Goal: Use online tool/utility: Utilize a website feature to perform a specific function

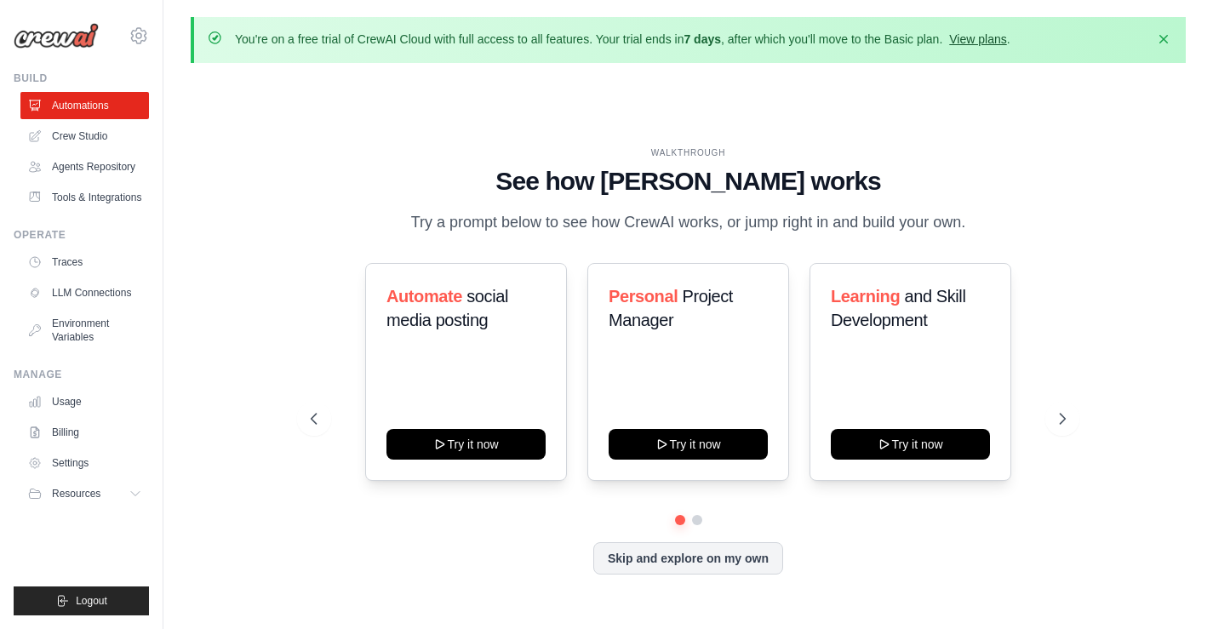
click at [1006, 36] on link "View plans" at bounding box center [977, 39] width 57 height 14
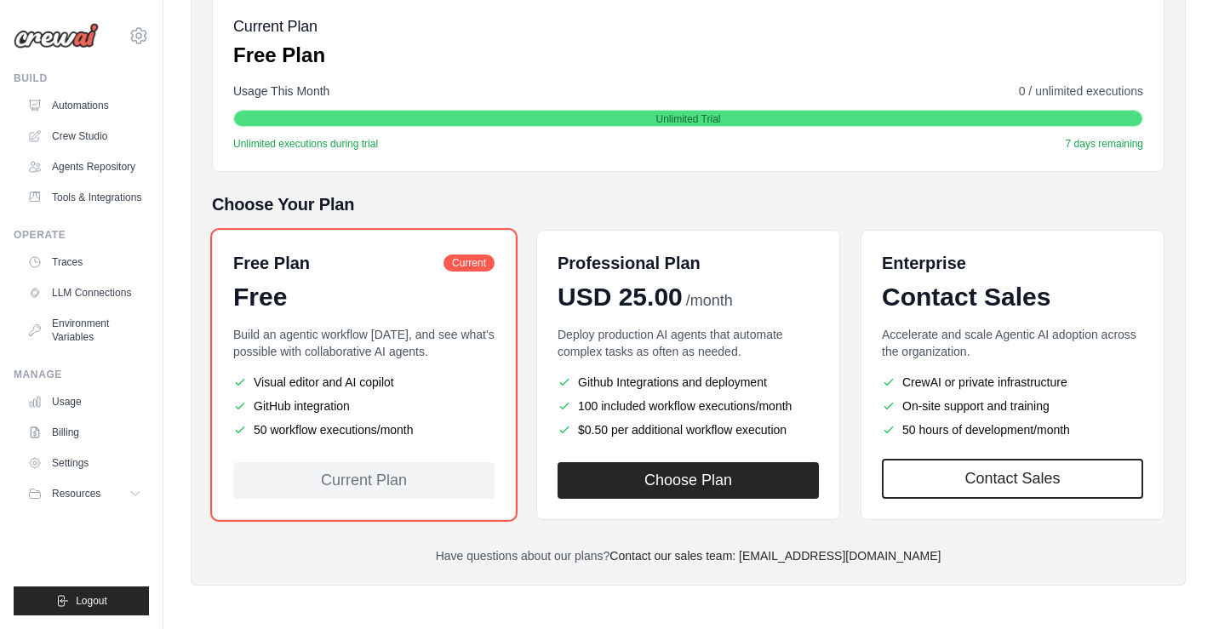
scroll to position [8, 0]
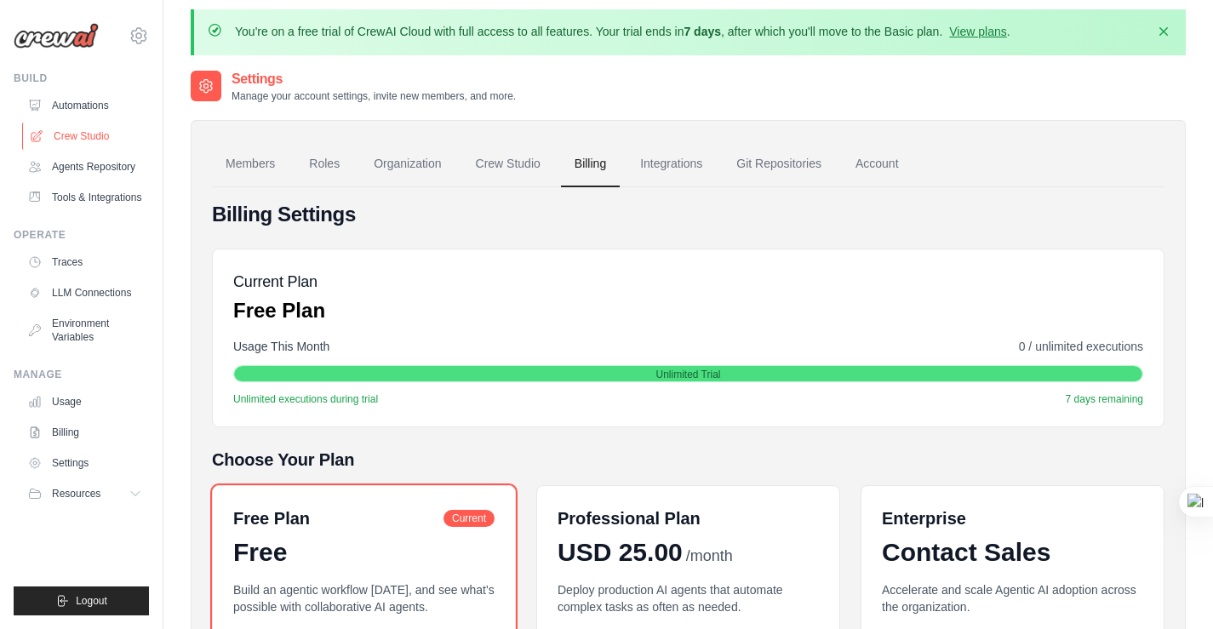
click at [80, 142] on link "Crew Studio" at bounding box center [86, 136] width 129 height 27
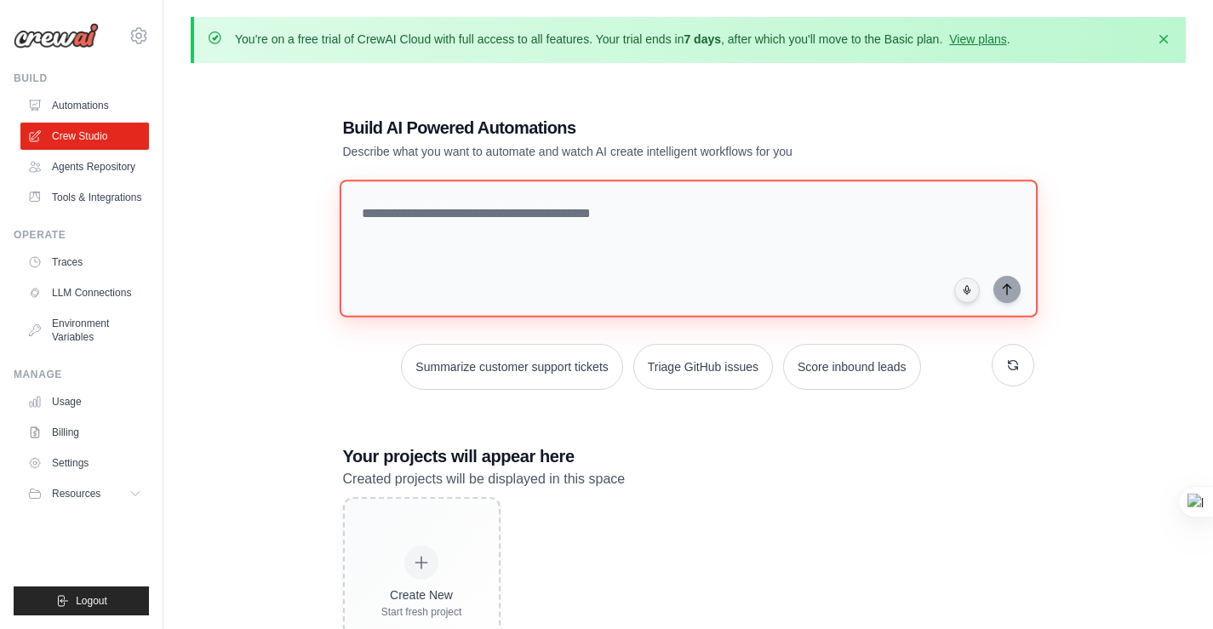
click at [540, 232] on textarea at bounding box center [688, 249] width 698 height 138
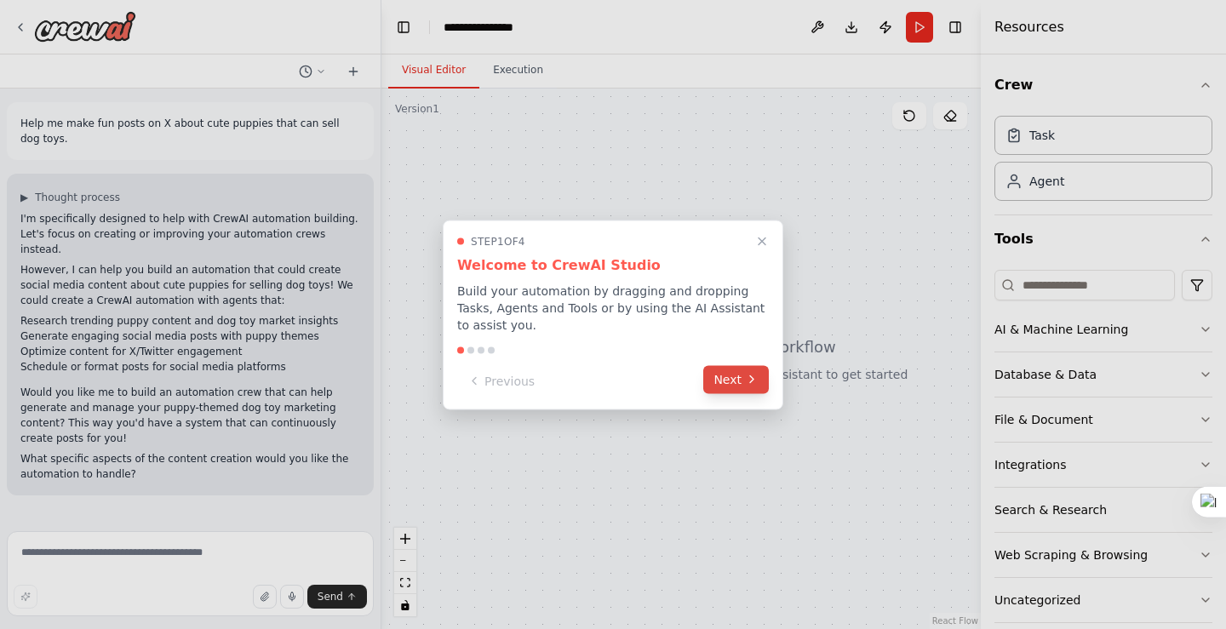
click at [739, 369] on button "Next" at bounding box center [736, 379] width 66 height 28
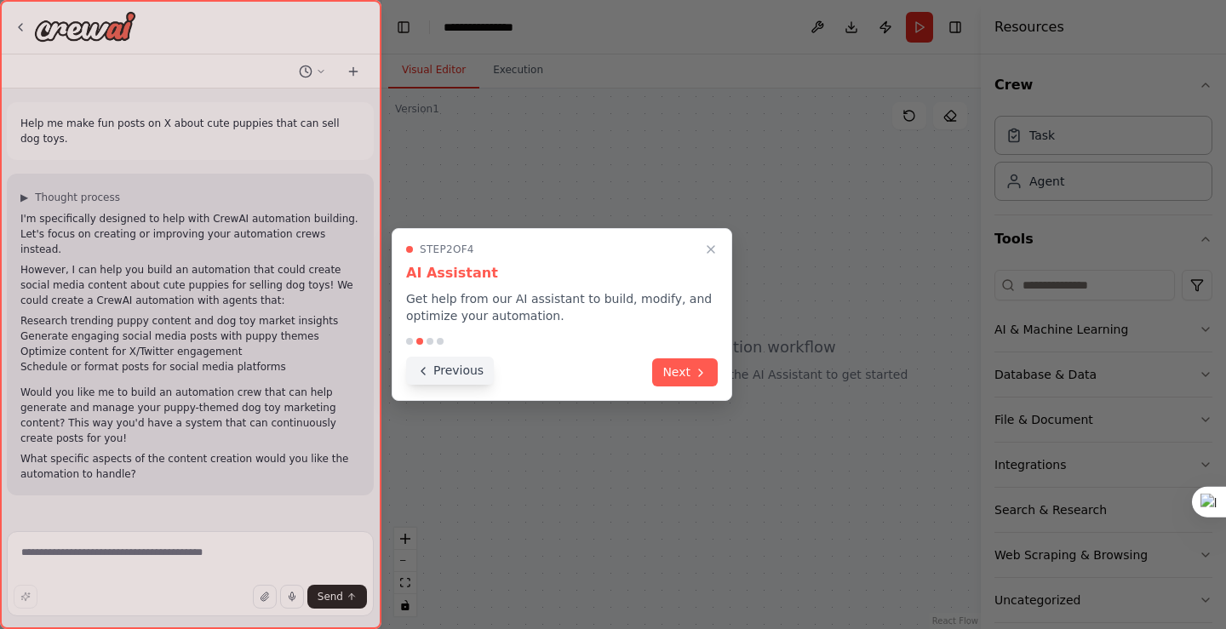
click at [455, 372] on button "Previous" at bounding box center [450, 371] width 88 height 28
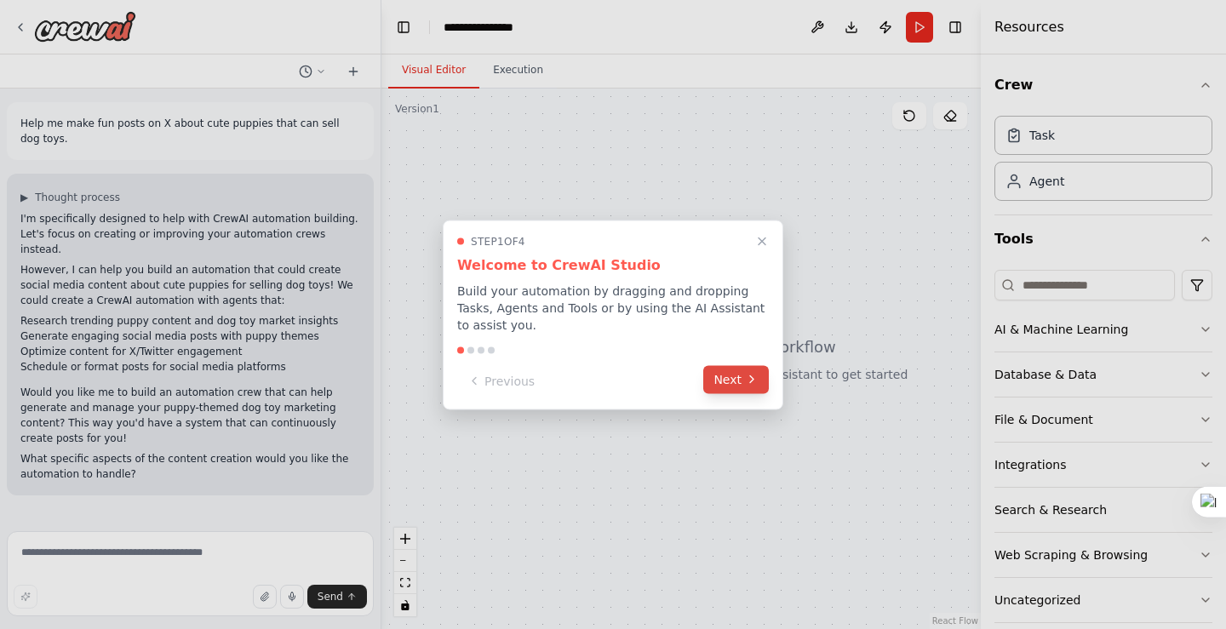
click at [733, 380] on button "Next" at bounding box center [736, 379] width 66 height 28
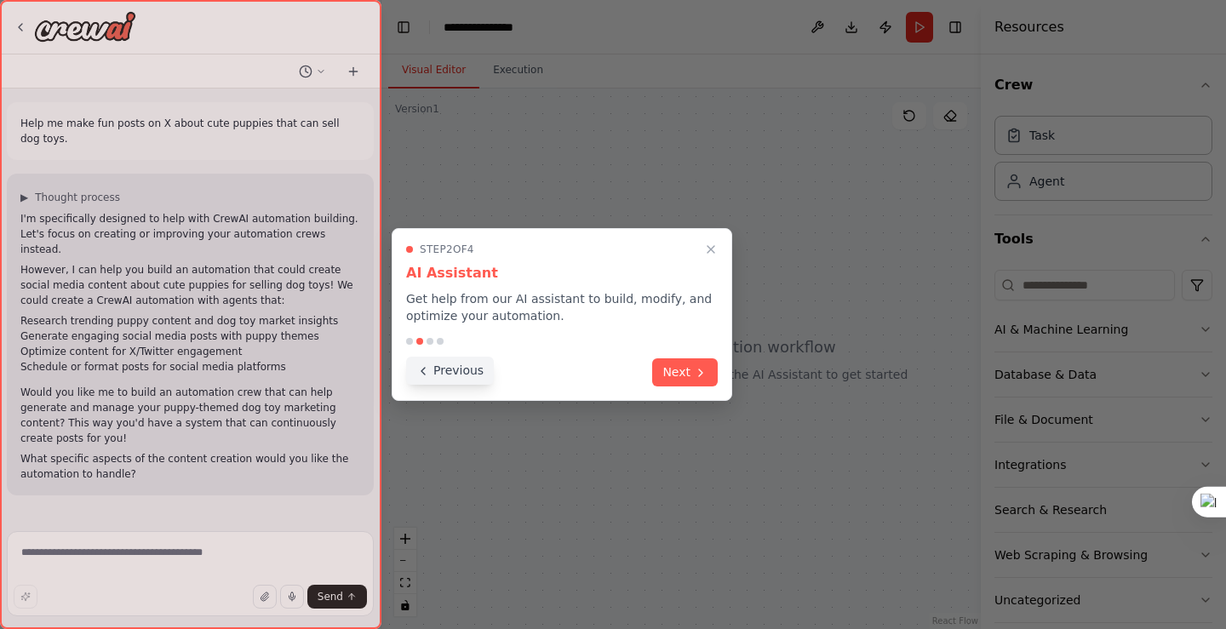
click at [419, 373] on icon at bounding box center [423, 371] width 14 height 14
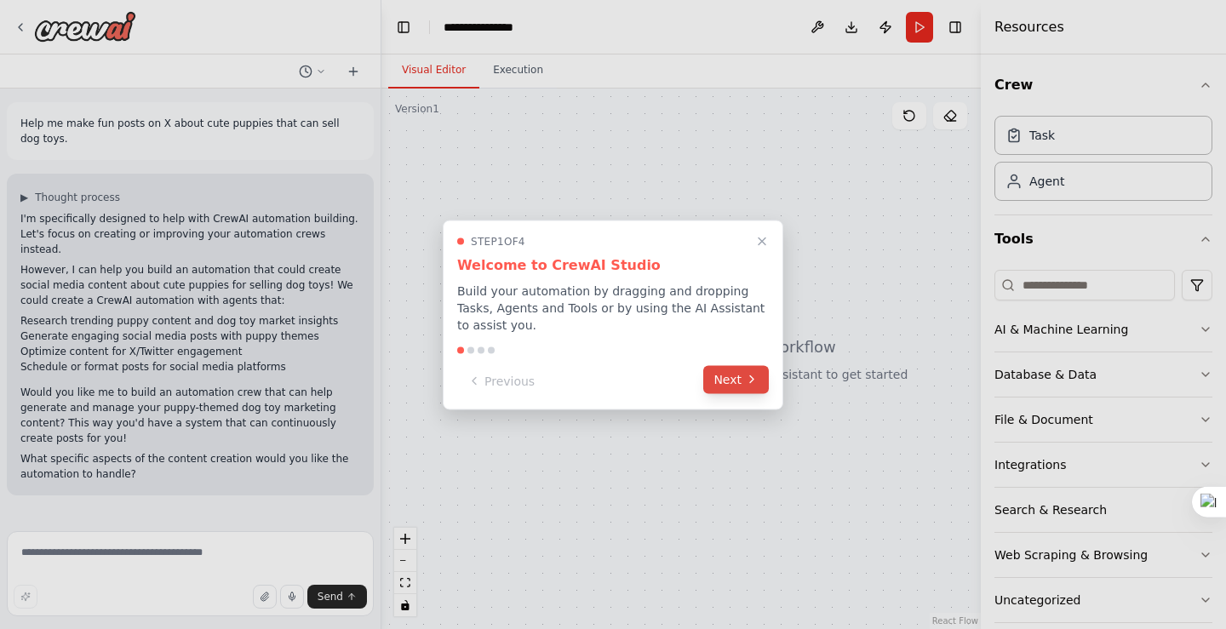
click at [740, 375] on button "Next" at bounding box center [736, 379] width 66 height 28
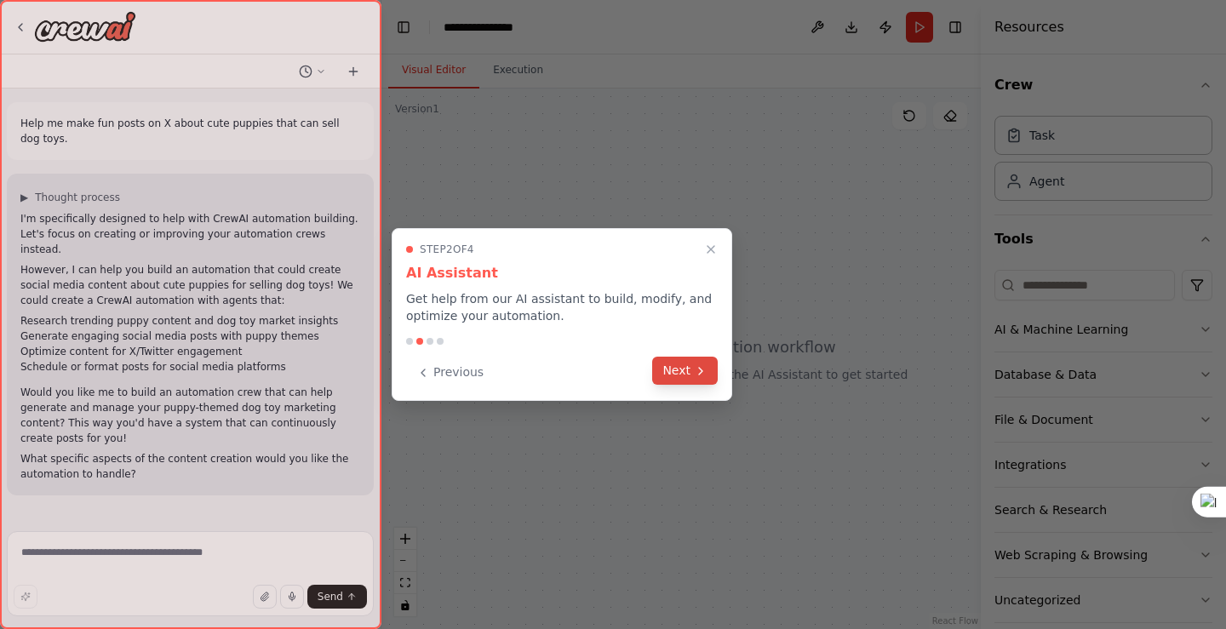
click at [669, 372] on button "Next" at bounding box center [685, 371] width 66 height 28
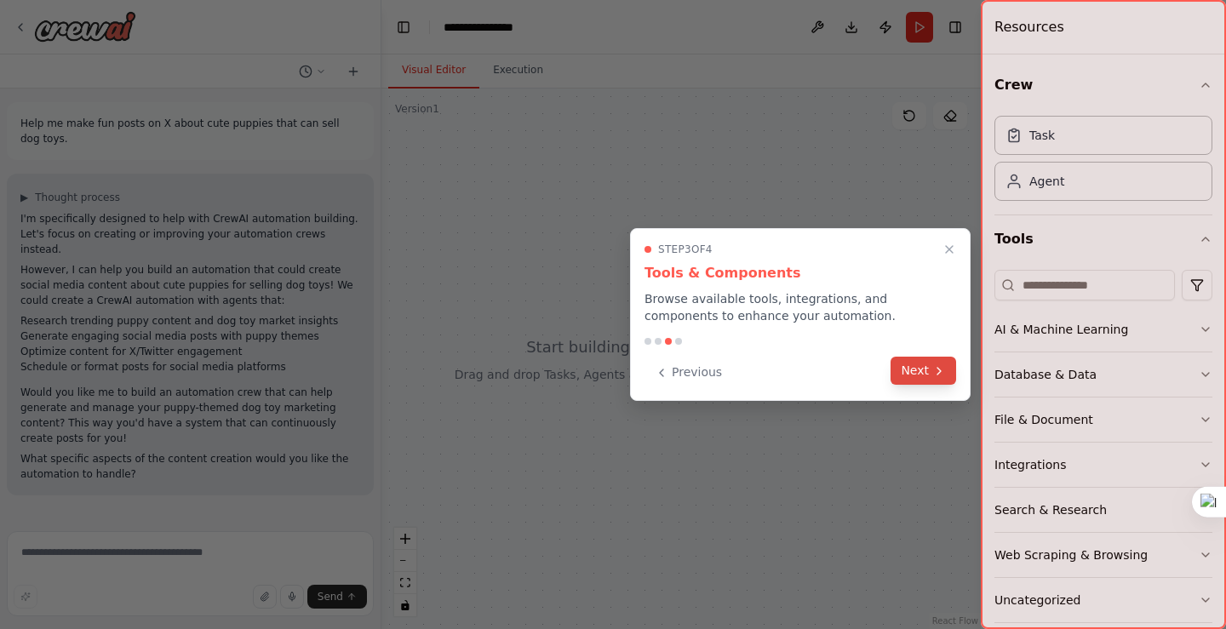
click at [908, 375] on button "Next" at bounding box center [923, 371] width 66 height 28
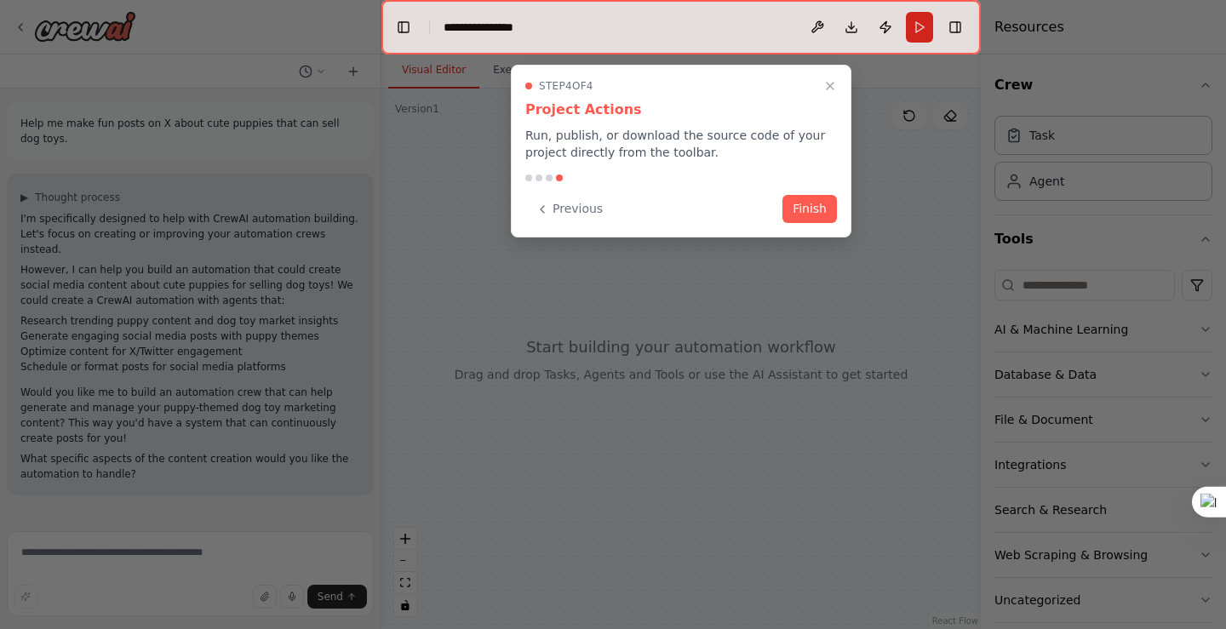
click at [834, 292] on div at bounding box center [613, 314] width 1226 height 629
click at [814, 207] on button "Finish" at bounding box center [809, 207] width 54 height 28
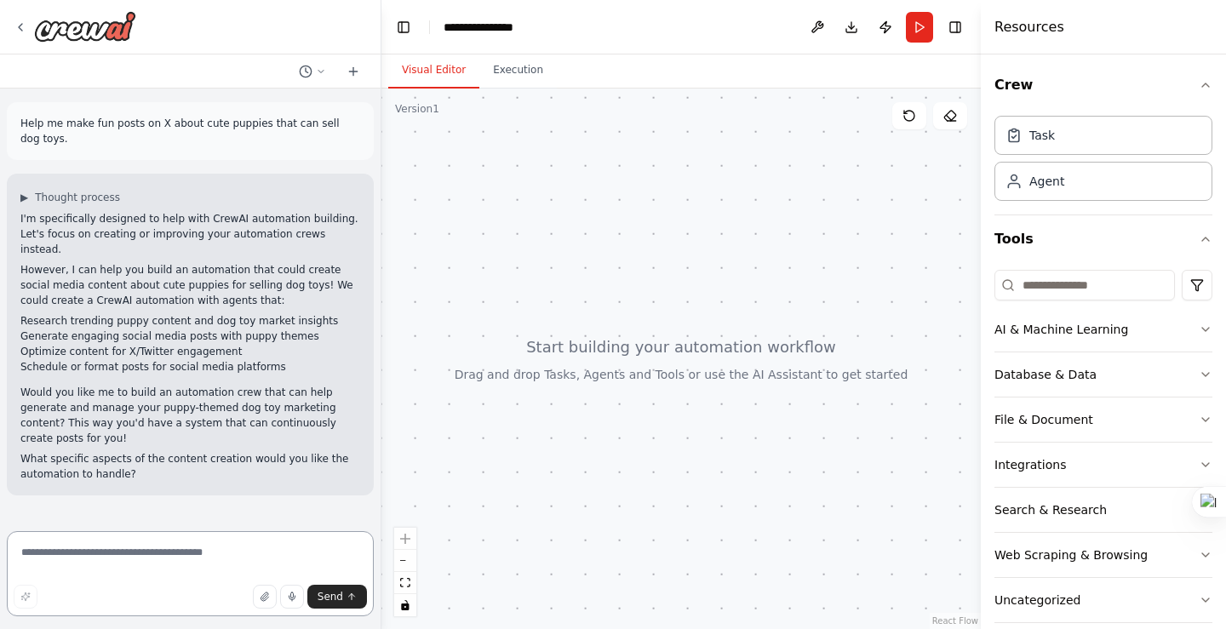
click at [259, 557] on textarea at bounding box center [190, 573] width 367 height 85
paste textarea "**********"
type textarea "**********"
click at [341, 590] on button "Send" at bounding box center [337, 597] width 60 height 24
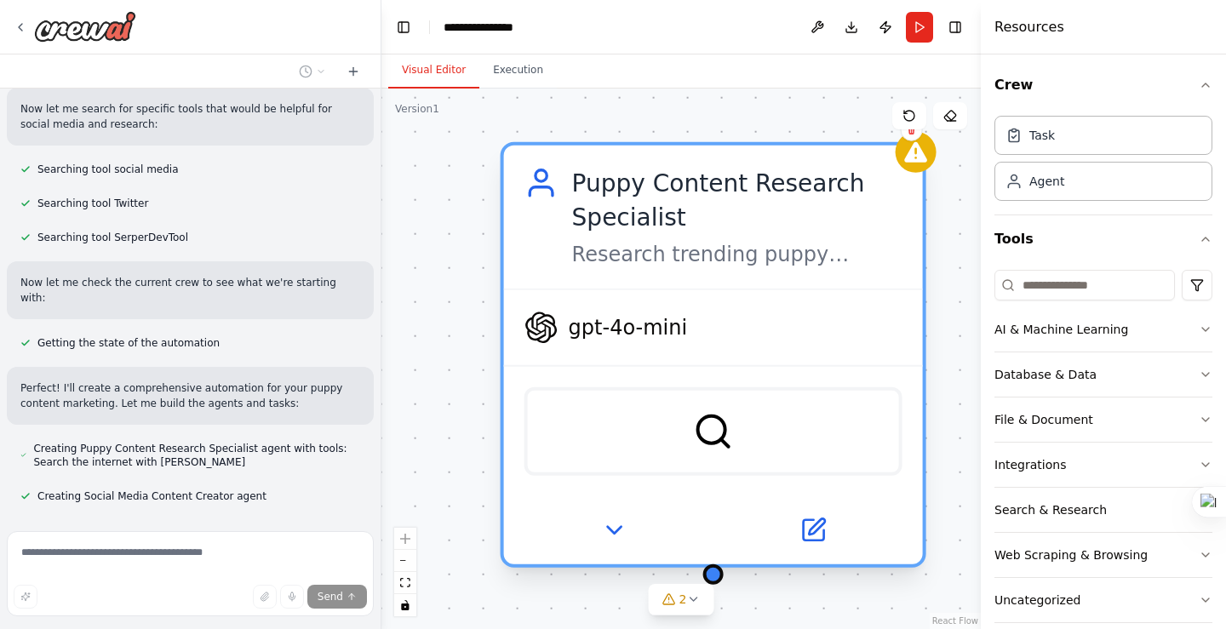
scroll to position [656, 0]
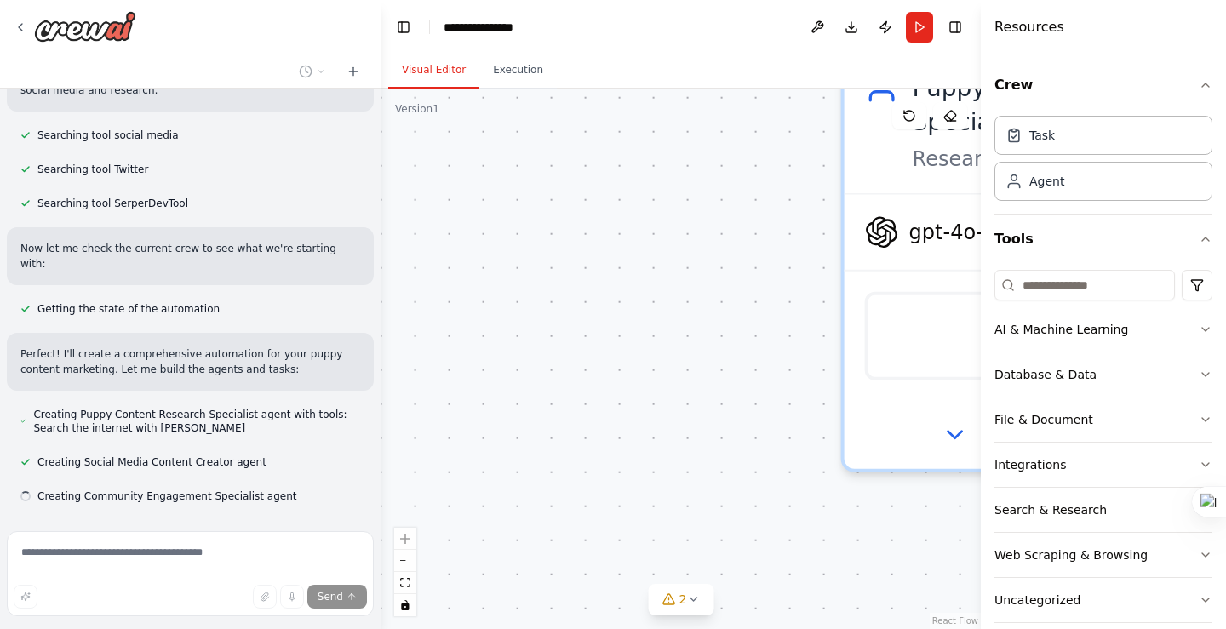
drag, startPoint x: 870, startPoint y: 204, endPoint x: 506, endPoint y: 283, distance: 372.6
click at [506, 283] on div "Puppy Content Research Specialist Research trending puppy content, cute puppy i…" at bounding box center [680, 359] width 599 height 540
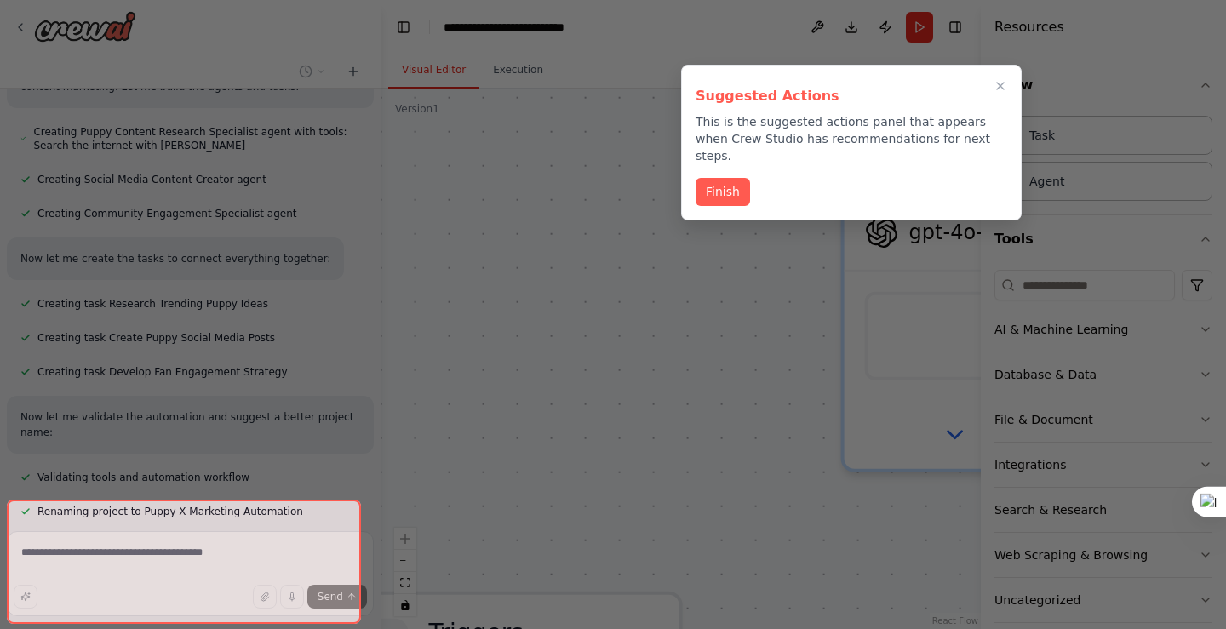
scroll to position [980, 0]
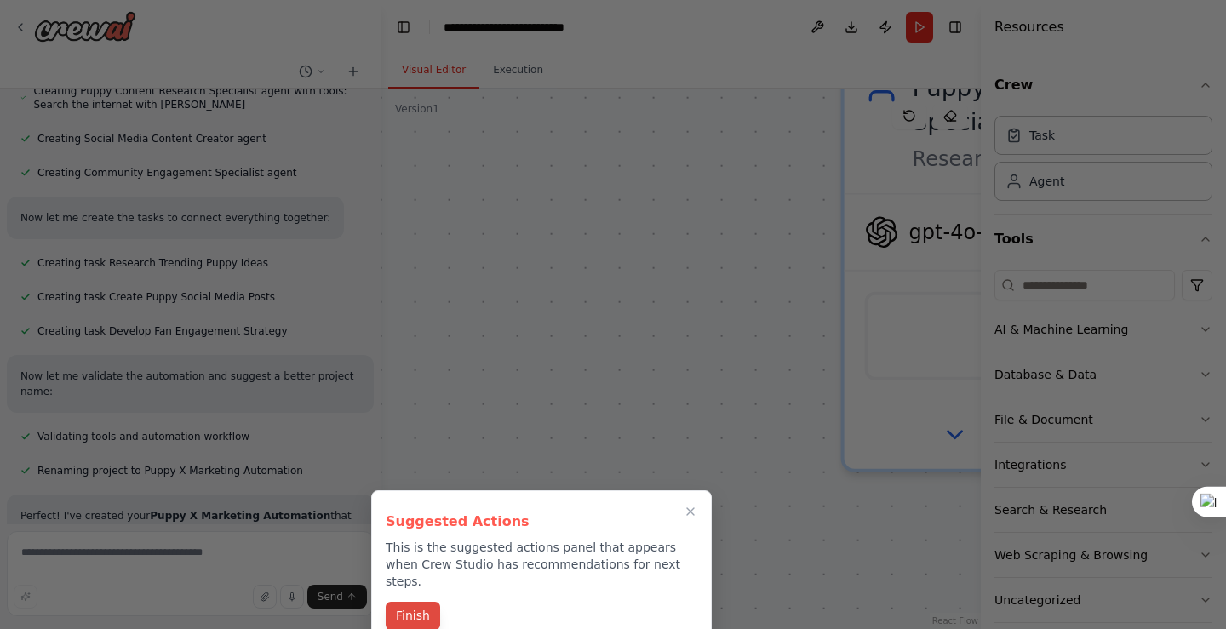
click at [412, 602] on button "Finish" at bounding box center [413, 616] width 54 height 28
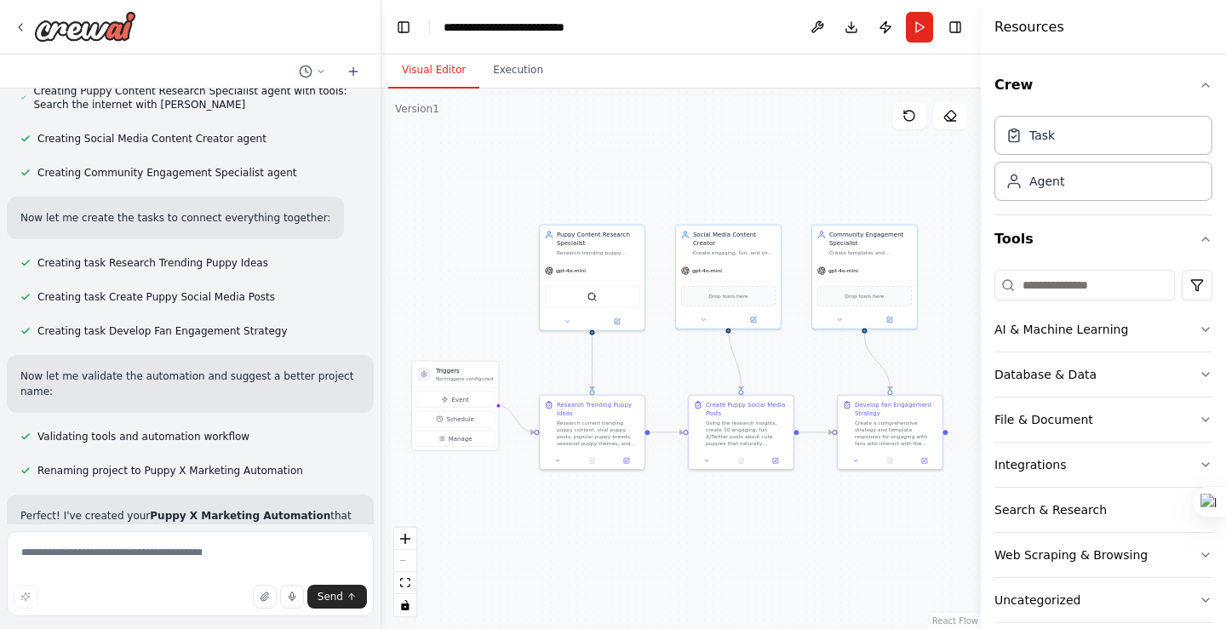
drag, startPoint x: 783, startPoint y: 208, endPoint x: 790, endPoint y: 112, distance: 96.4
click at [790, 112] on div ".deletable-edge-delete-btn { width: 20px; height: 20px; border: 0px solid #ffff…" at bounding box center [680, 359] width 599 height 540
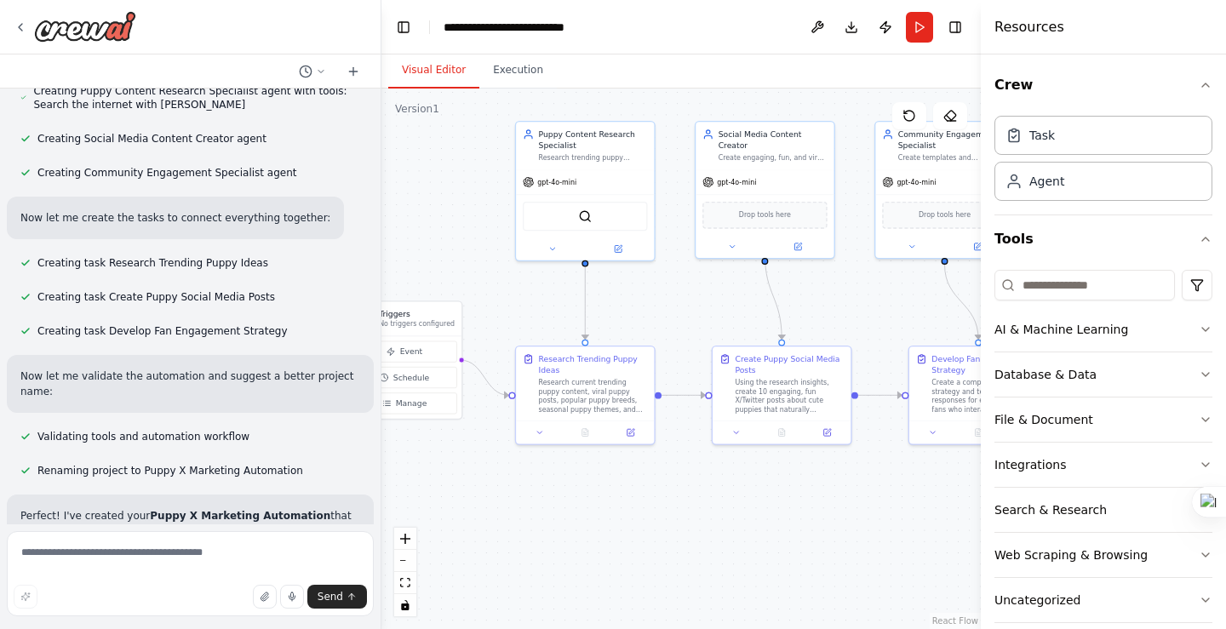
drag, startPoint x: 537, startPoint y: 383, endPoint x: 505, endPoint y: 302, distance: 87.1
click at [505, 302] on div ".deletable-edge-delete-btn { width: 20px; height: 20px; border: 0px solid #ffff…" at bounding box center [680, 359] width 599 height 540
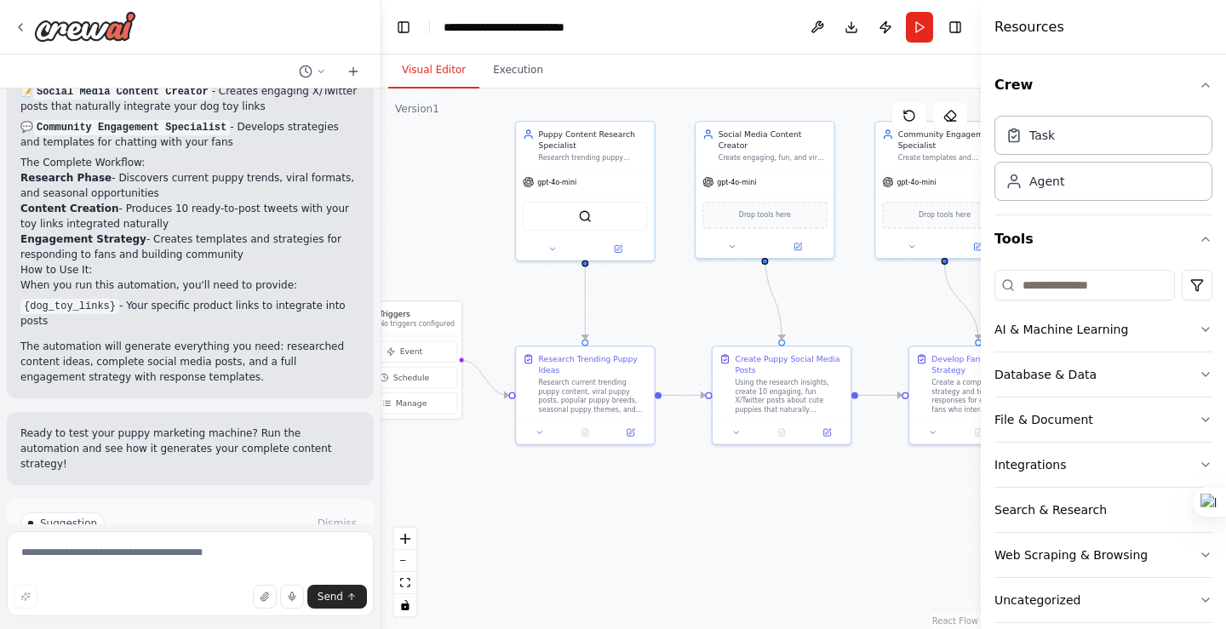
scroll to position [1495, 0]
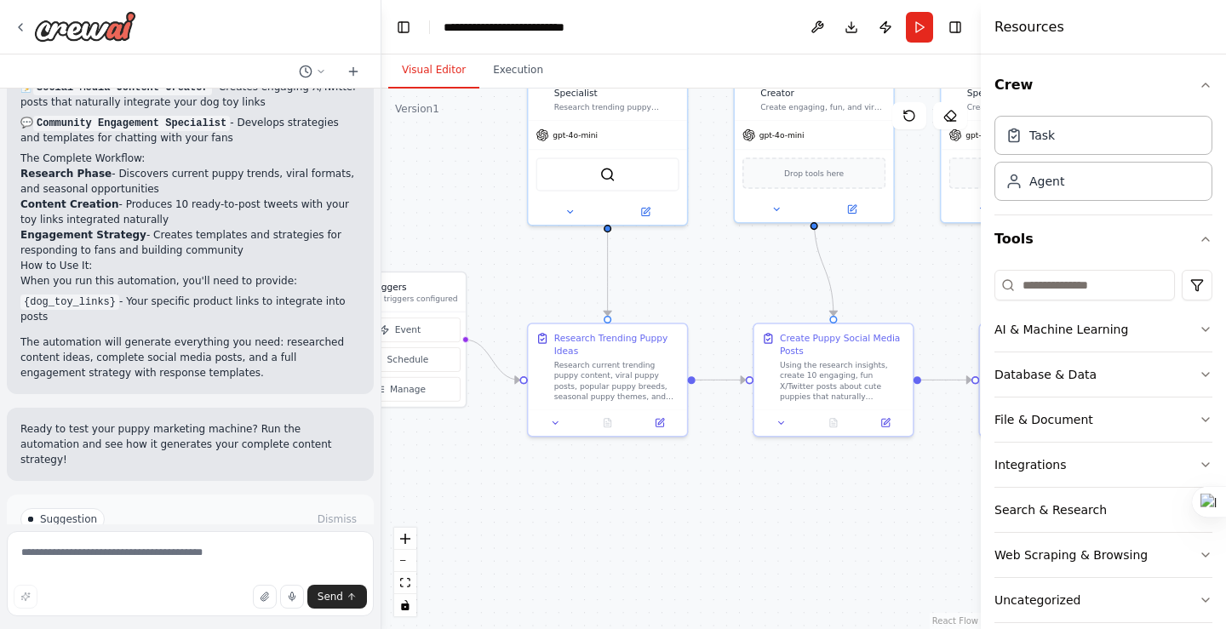
click at [196, 585] on span "Run Automation" at bounding box center [198, 592] width 83 height 14
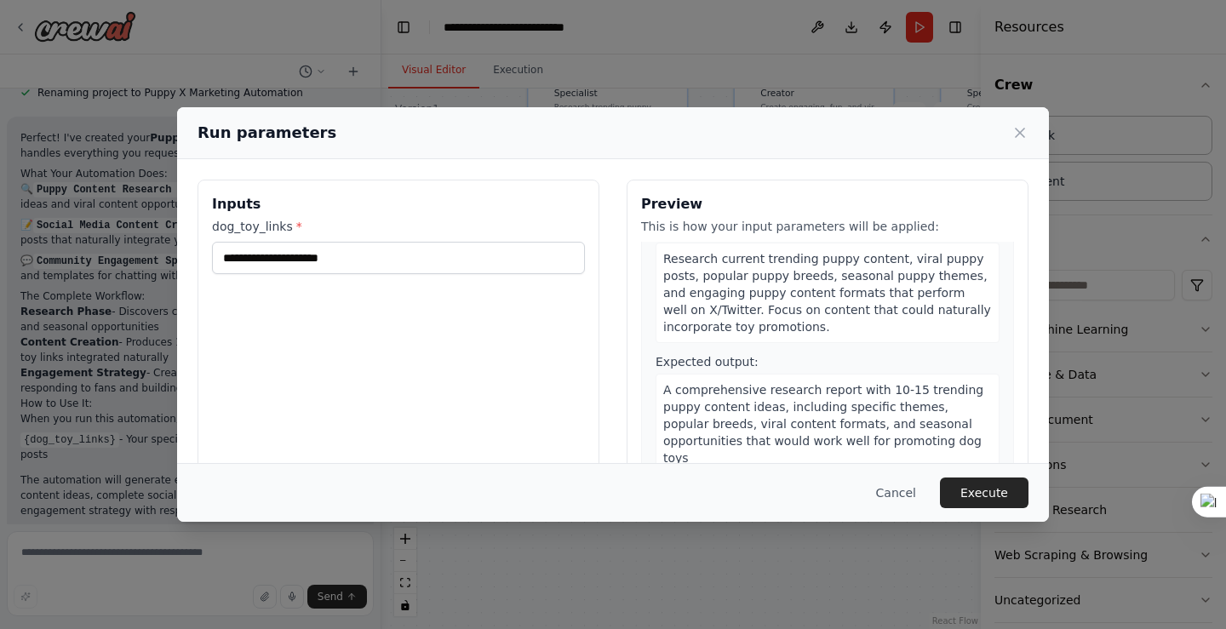
scroll to position [56, 0]
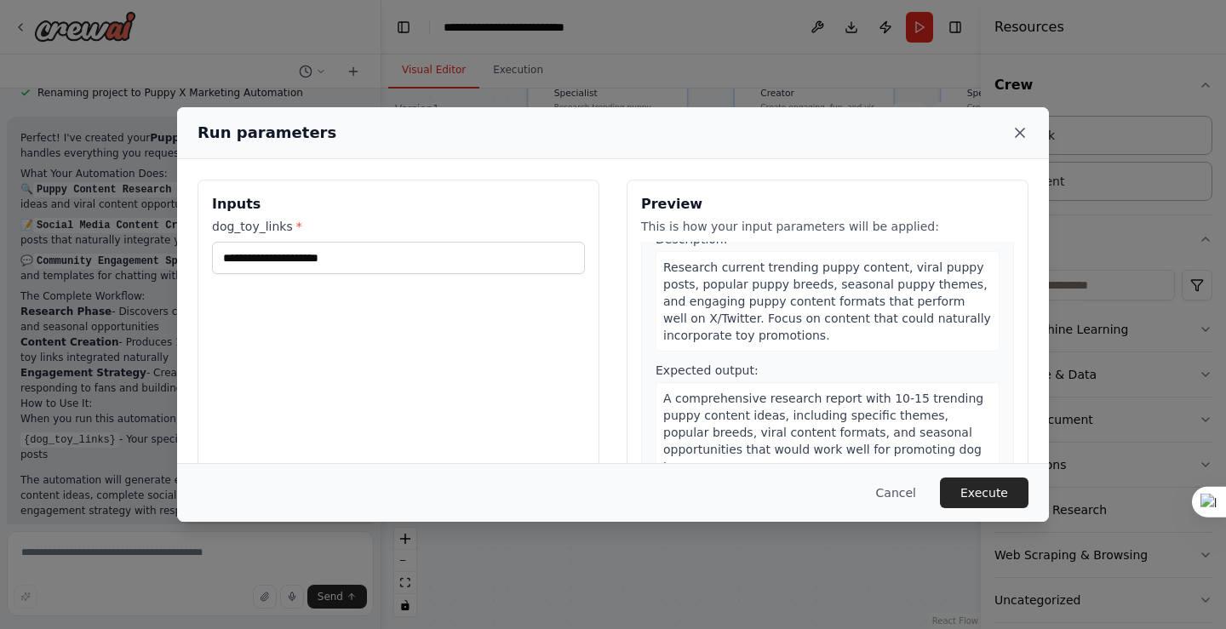
click at [1021, 136] on icon at bounding box center [1019, 132] width 17 height 17
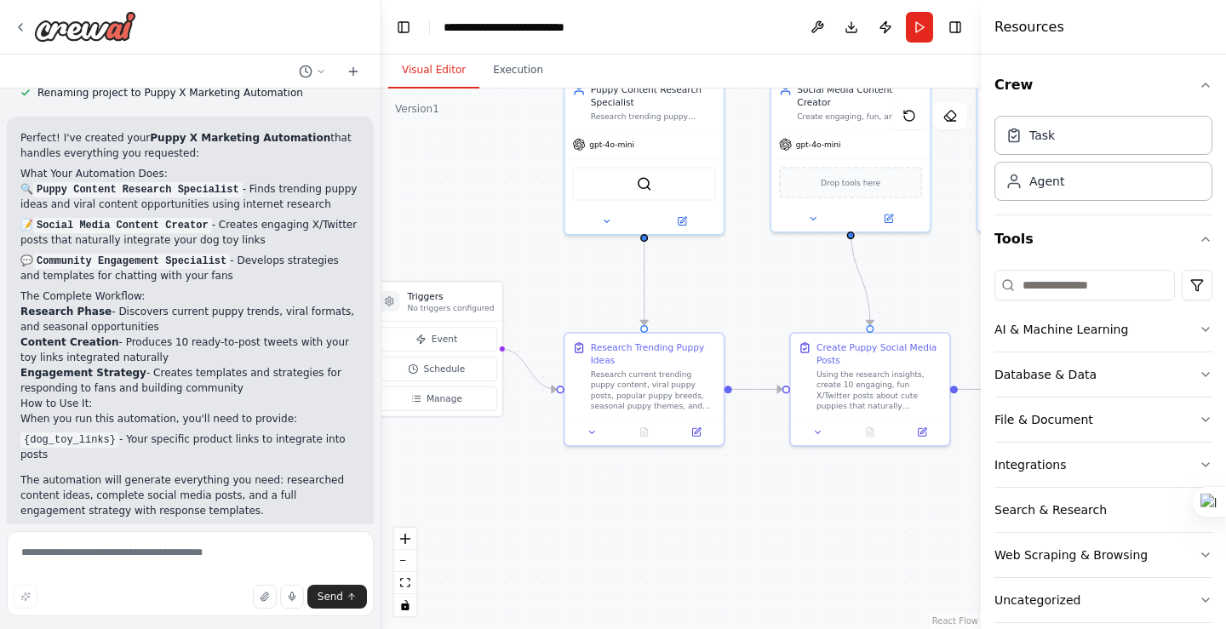
drag, startPoint x: 694, startPoint y: 306, endPoint x: 752, endPoint y: 304, distance: 57.9
click at [790, 306] on div ".deletable-edge-delete-btn { width: 20px; height: 20px; border: 0px solid #ffff…" at bounding box center [680, 359] width 599 height 540
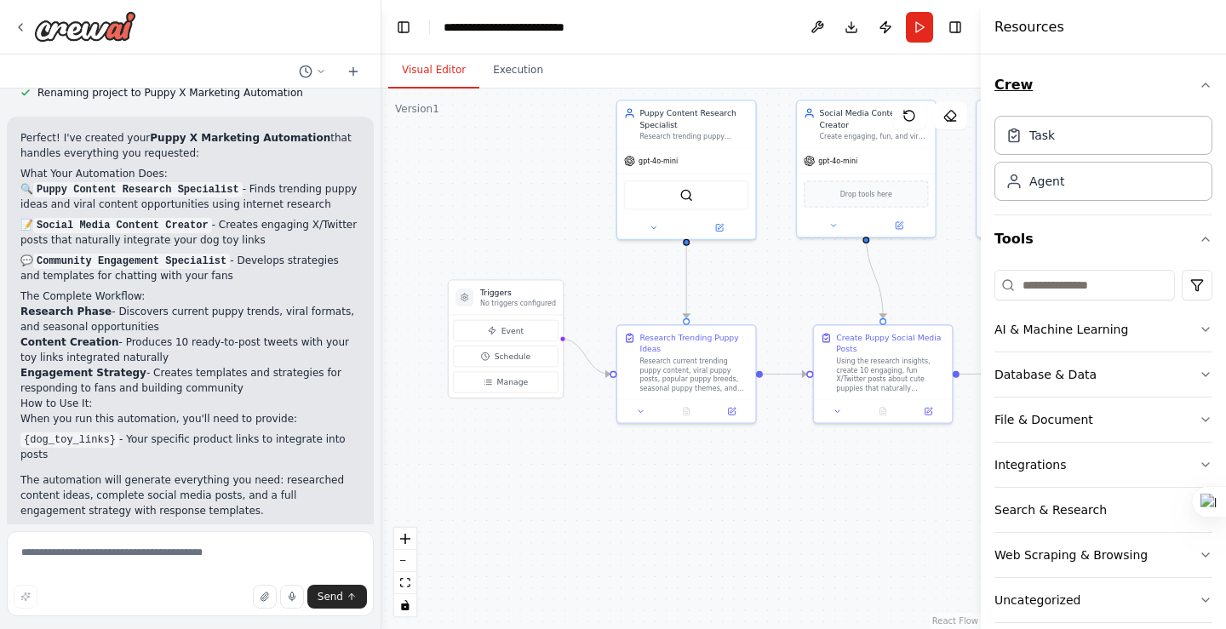
click at [1198, 84] on icon "button" at bounding box center [1205, 85] width 14 height 14
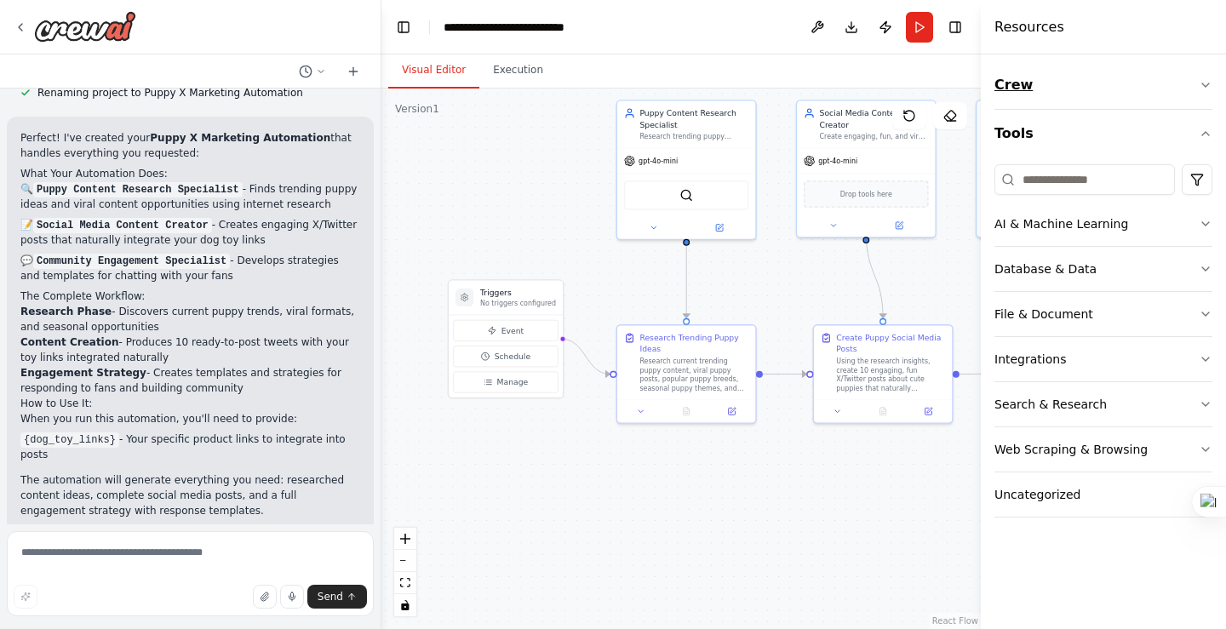
click at [1190, 87] on button "Crew" at bounding box center [1103, 85] width 218 height 48
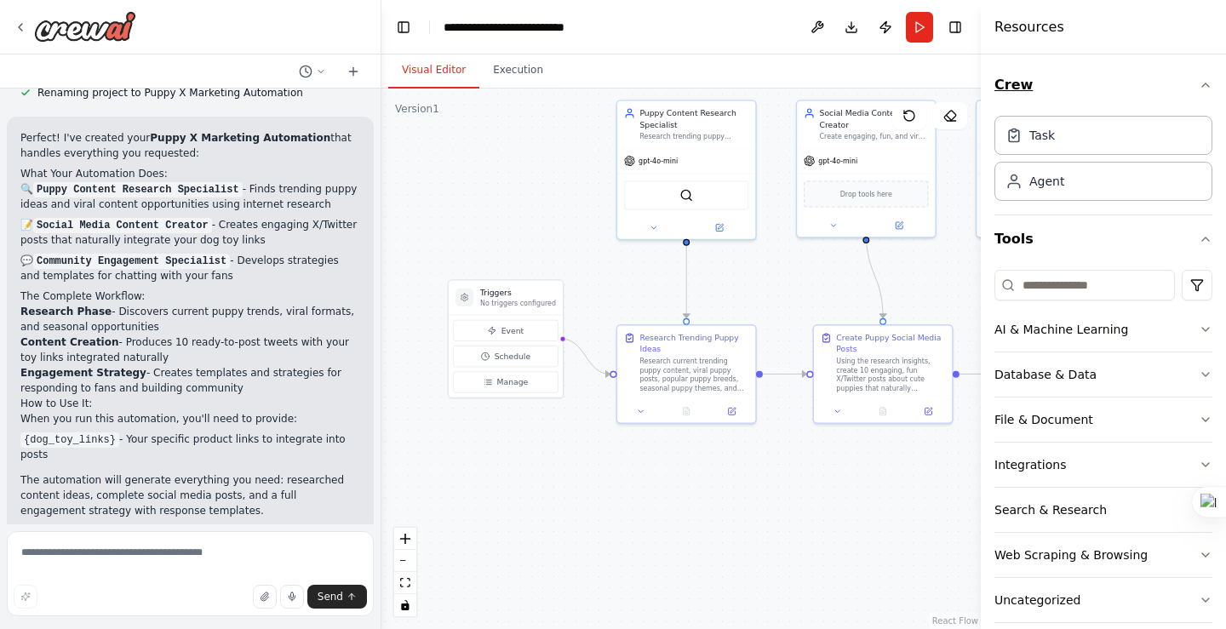
click at [1202, 87] on icon "button" at bounding box center [1205, 84] width 7 height 3
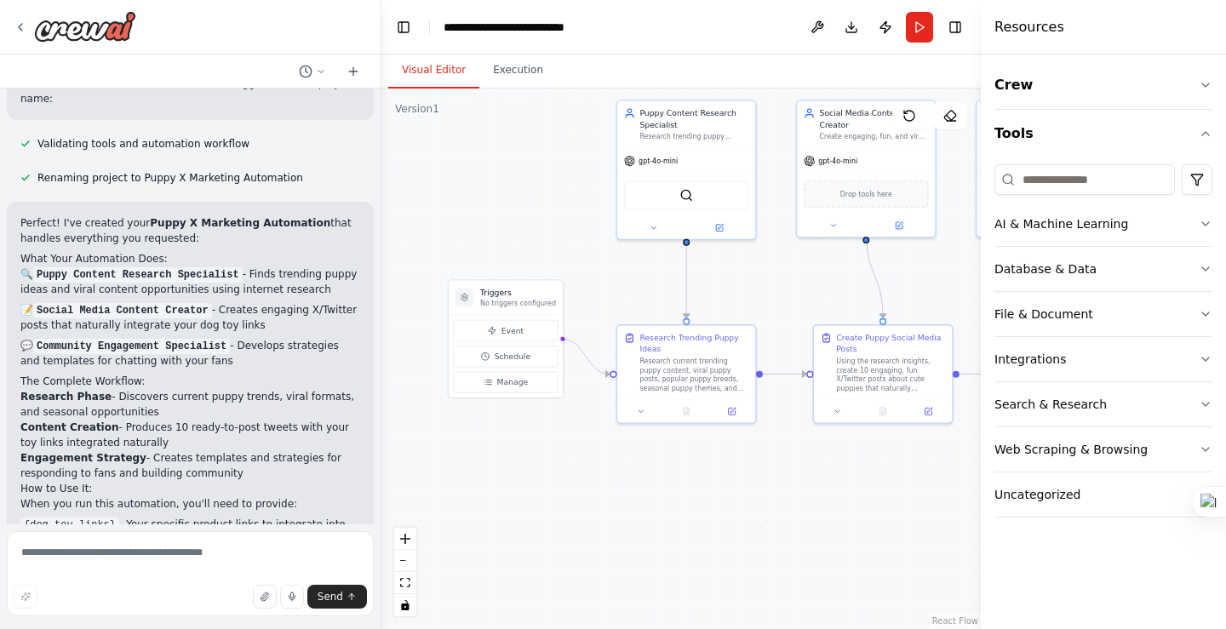
scroll to position [1358, 0]
